Goal: Check status: Check status

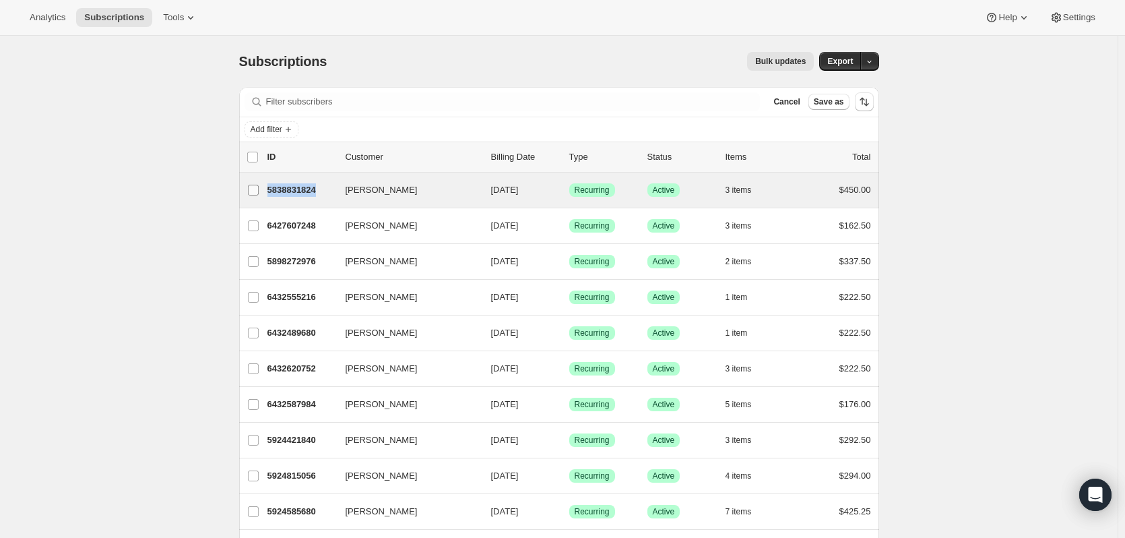
drag, startPoint x: 329, startPoint y: 193, endPoint x: 270, endPoint y: 189, distance: 58.7
click at [270, 189] on div "[PERSON_NAME] 5838831824 [PERSON_NAME] [DATE] Success Recurring Success Active …" at bounding box center [559, 190] width 624 height 19
drag, startPoint x: 416, startPoint y: 194, endPoint x: 396, endPoint y: 195, distance: 19.5
click at [396, 195] on button "[PERSON_NAME]" at bounding box center [404, 190] width 135 height 22
click at [423, 193] on button "[PERSON_NAME]" at bounding box center [404, 190] width 135 height 22
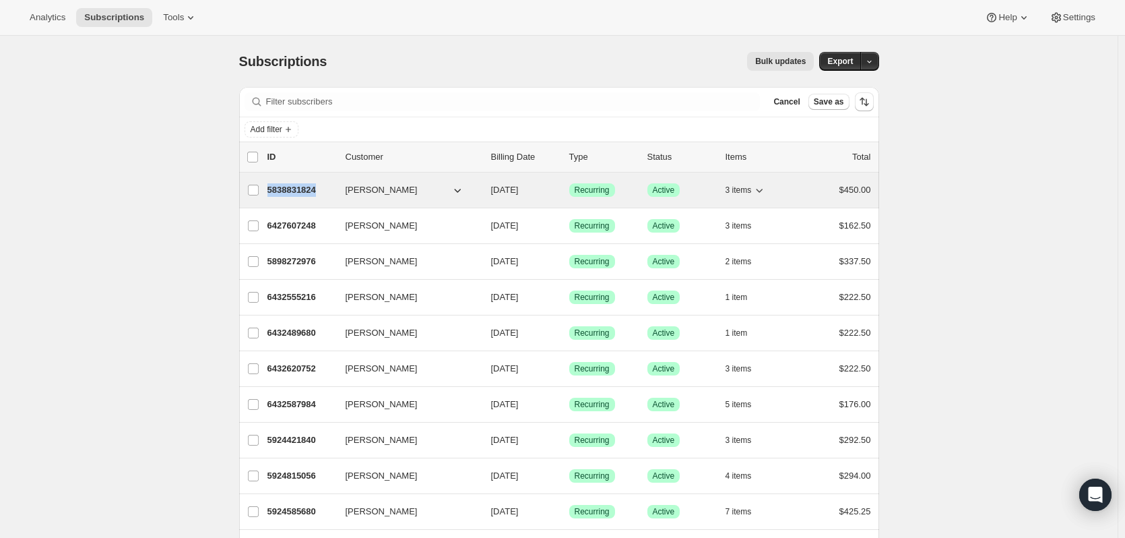
drag, startPoint x: 414, startPoint y: 189, endPoint x: 363, endPoint y: 187, distance: 50.6
click at [363, 187] on button "[PERSON_NAME]" at bounding box center [404, 190] width 135 height 22
click at [242, 183] on label "[PERSON_NAME]" at bounding box center [253, 189] width 28 height 35
click at [248, 185] on input "[PERSON_NAME]" at bounding box center [253, 190] width 11 height 11
click at [259, 190] on input "[PERSON_NAME]" at bounding box center [253, 190] width 11 height 11
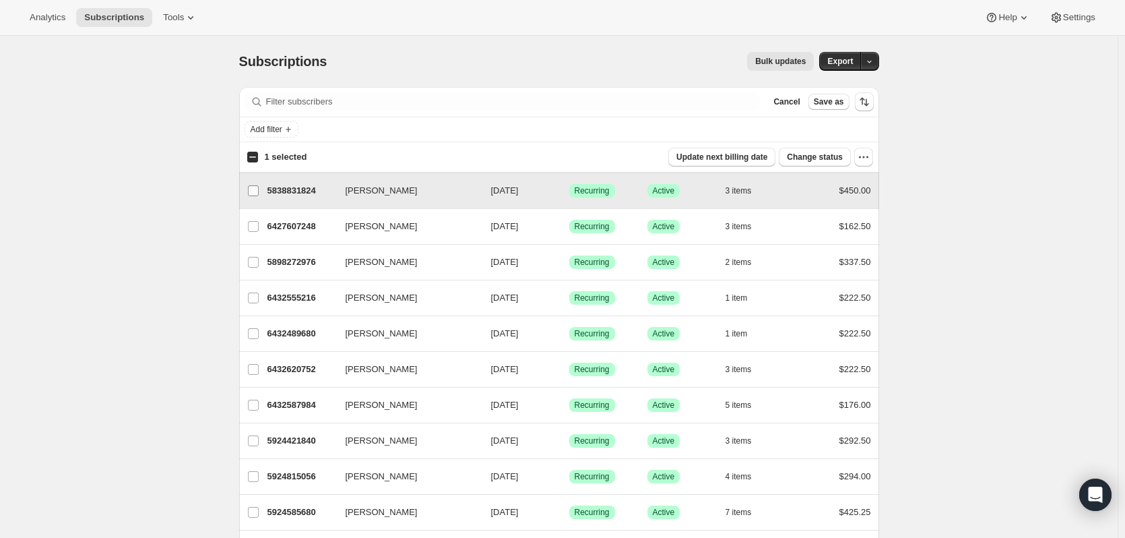
checkbox input "false"
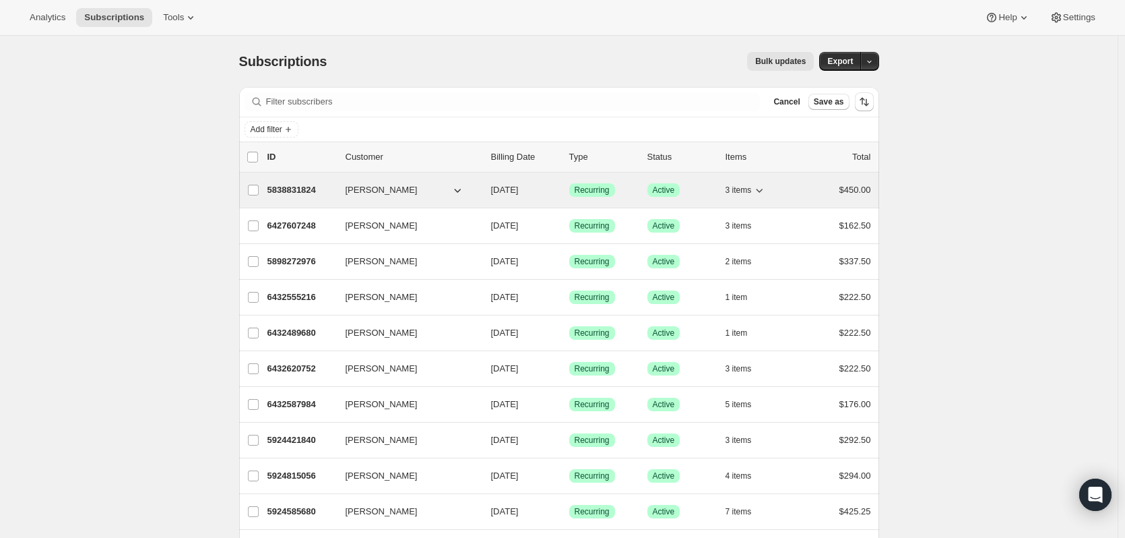
drag, startPoint x: 346, startPoint y: 189, endPoint x: 358, endPoint y: 189, distance: 11.5
click at [358, 189] on div "5838831824 [PERSON_NAME] [DATE] Success Recurring Success Active 3 items $450.00" at bounding box center [569, 190] width 604 height 19
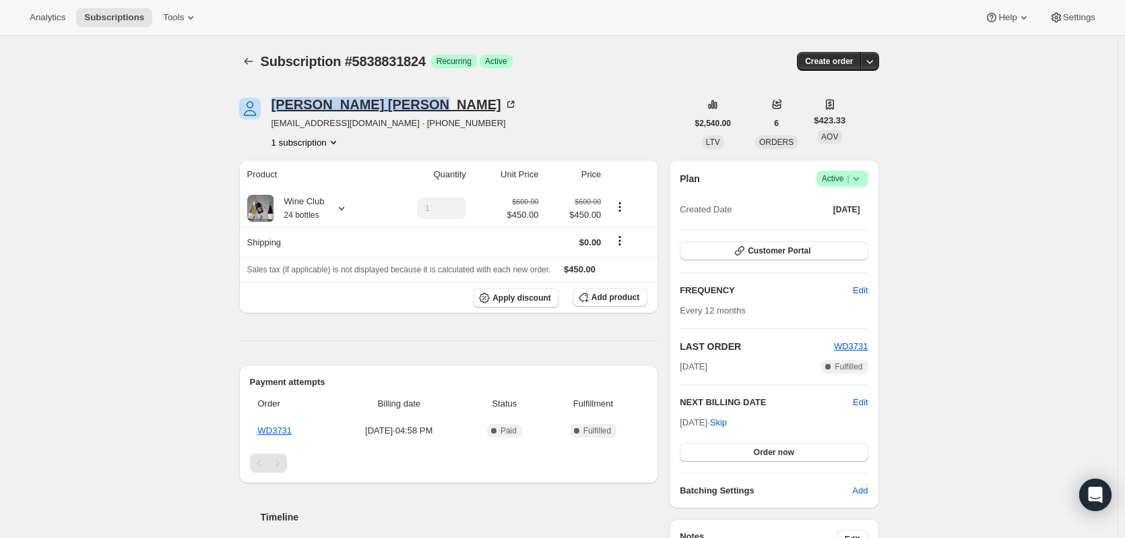
drag, startPoint x: 376, startPoint y: 107, endPoint x: 274, endPoint y: 109, distance: 101.7
click at [274, 109] on div "[PERSON_NAME]" at bounding box center [394, 104] width 246 height 13
copy div "[PERSON_NAME]"
click at [344, 208] on icon at bounding box center [341, 208] width 5 height 3
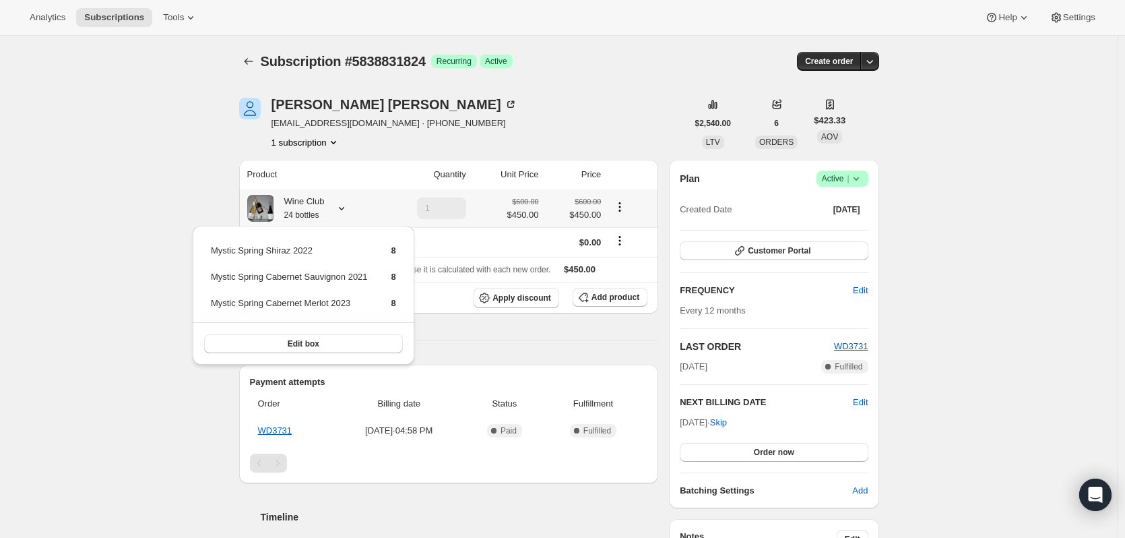
click at [344, 208] on icon at bounding box center [341, 208] width 5 height 3
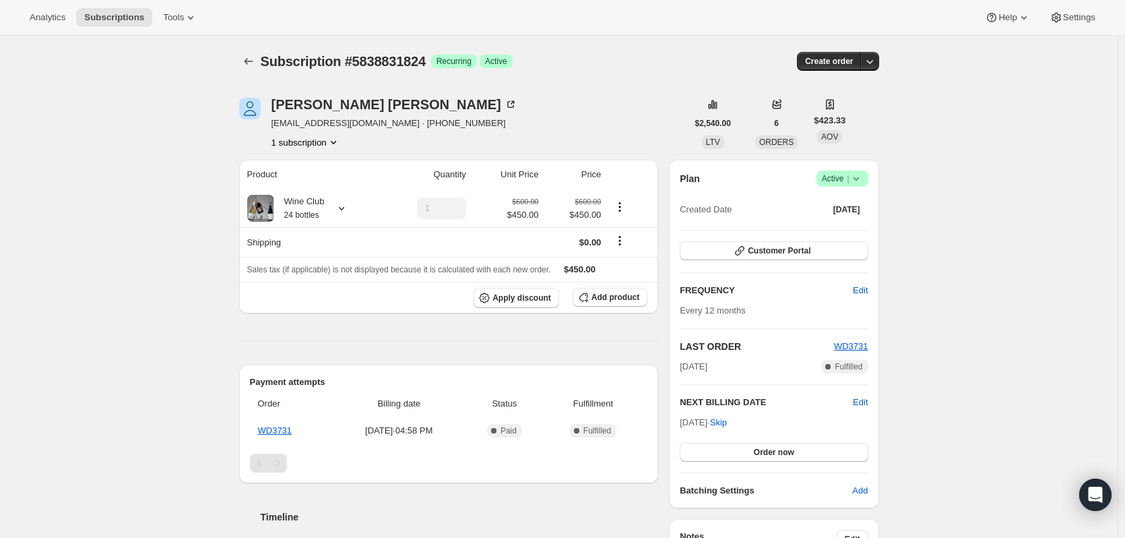
click at [143, 121] on div "Subscription #5838831824. This page is ready Subscription #5838831824 Success R…" at bounding box center [559, 456] width 1118 height 841
